Goal: Feedback & Contribution: Submit feedback/report problem

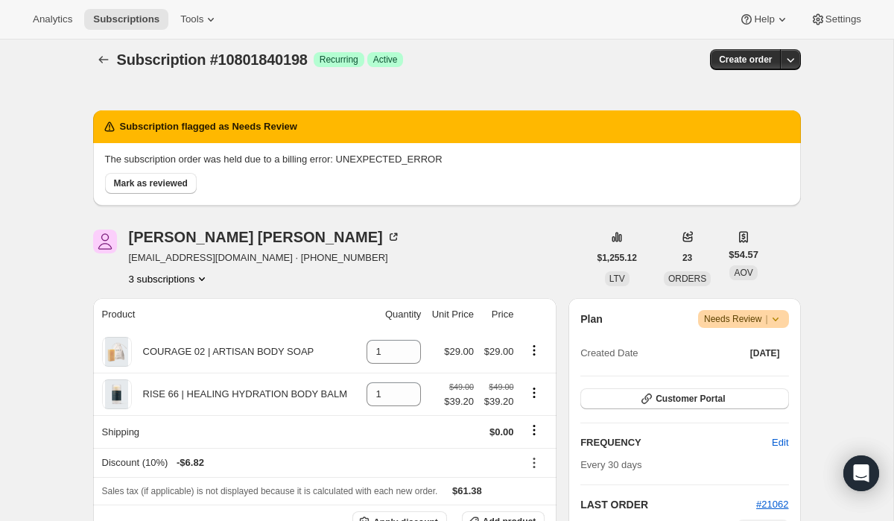
scroll to position [4, 0]
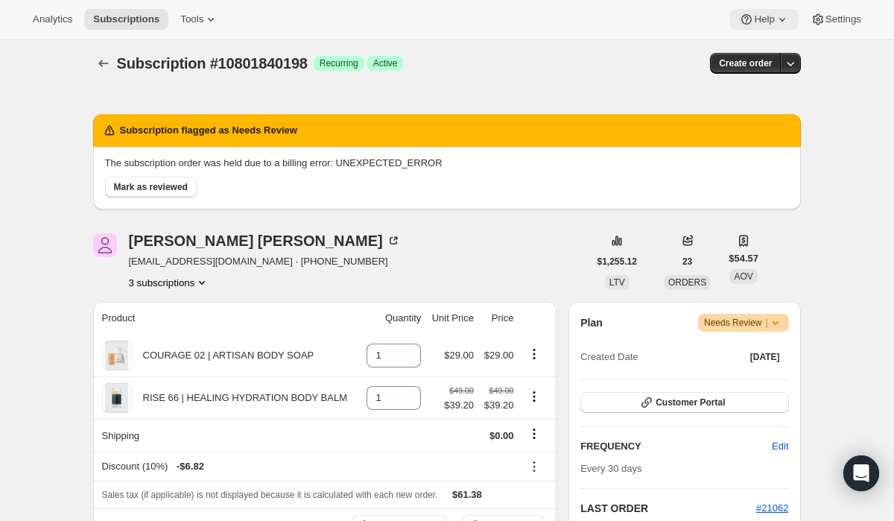
click at [757, 22] on span "Help" at bounding box center [764, 19] width 20 height 12
click at [759, 73] on span "Help Center" at bounding box center [759, 75] width 51 height 11
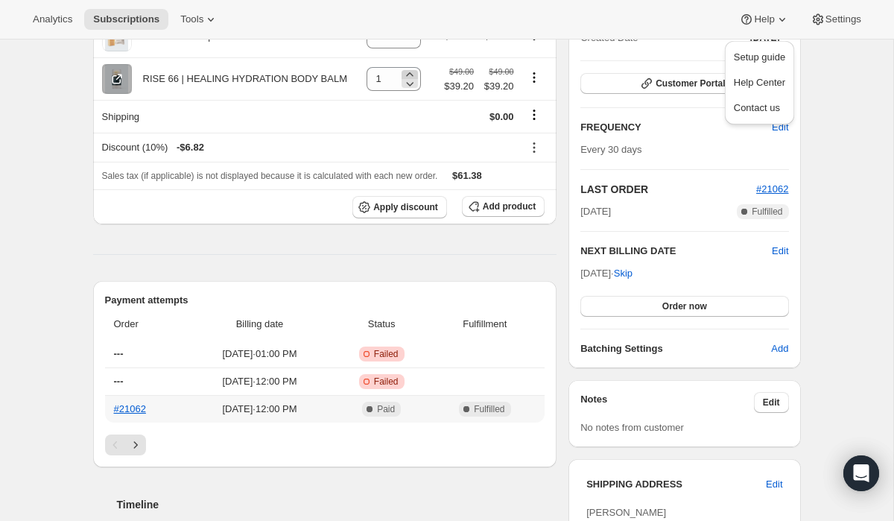
scroll to position [332, 0]
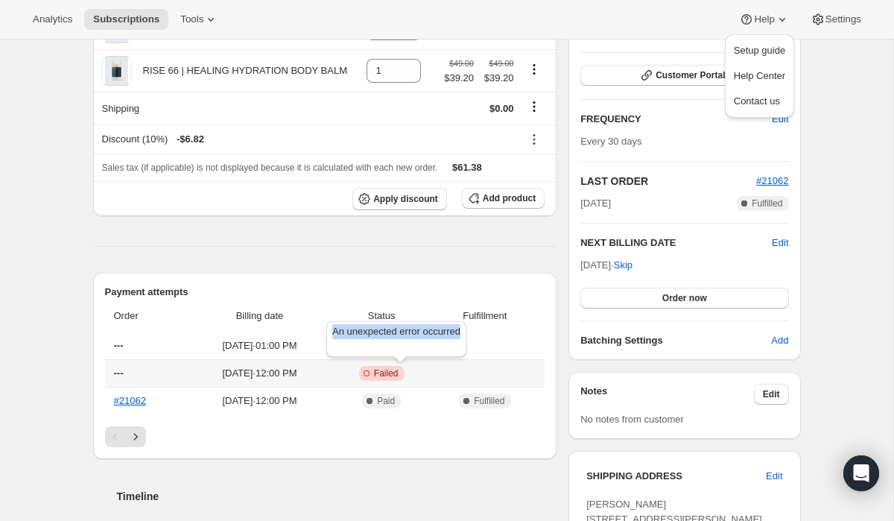
drag, startPoint x: 402, startPoint y: 343, endPoint x: 327, endPoint y: 332, distance: 75.4
click at [327, 332] on div "An unexpected error occurred" at bounding box center [396, 342] width 146 height 48
copy span "An unexpected error occurred"
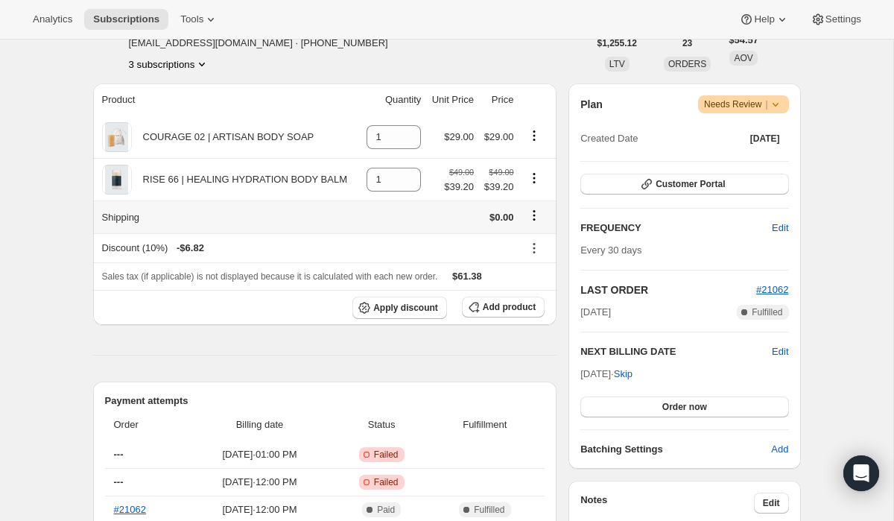
scroll to position [222, 0]
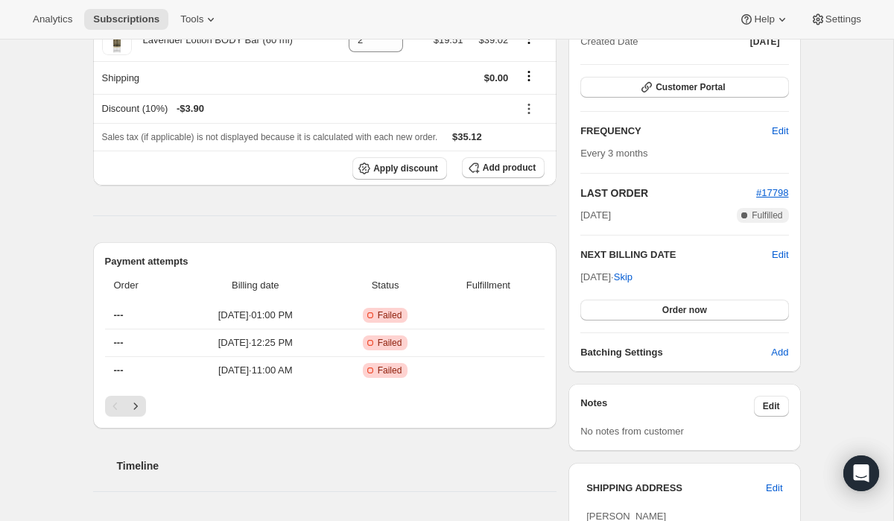
scroll to position [321, 0]
